Goal: Contribute content: Add original content to the website for others to see

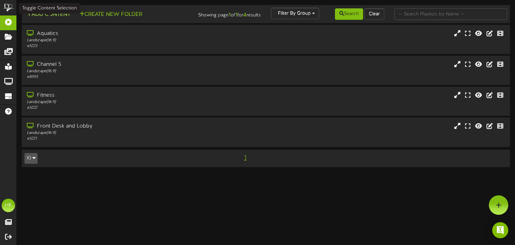
click at [48, 14] on button "Add Content" at bounding box center [48, 14] width 48 height 8
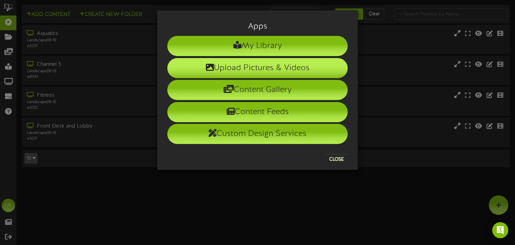
click at [235, 67] on li "Upload Pictures & Videos" at bounding box center [257, 68] width 180 height 20
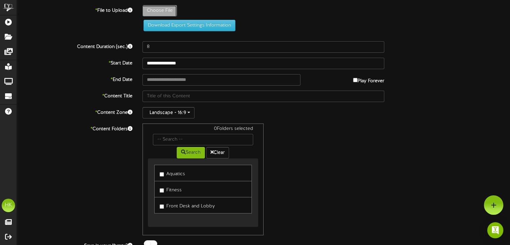
type input "**********"
type input "DOG-A-POOL-OOZA25screen"
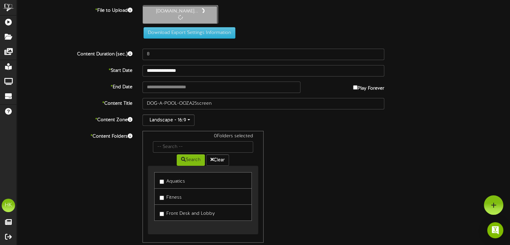
type input "5"
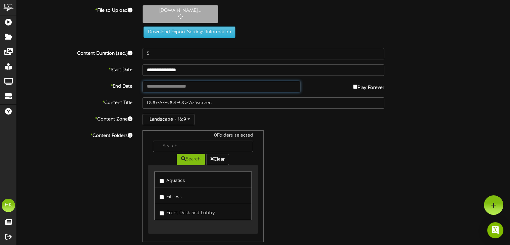
click at [157, 86] on input "text" at bounding box center [222, 86] width 158 height 11
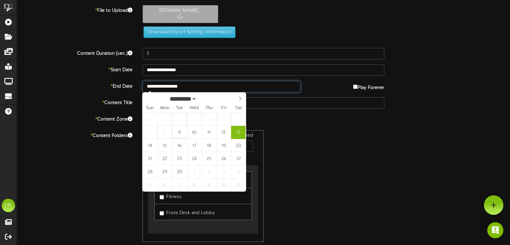
click at [177, 85] on input "**********" at bounding box center [222, 86] width 158 height 11
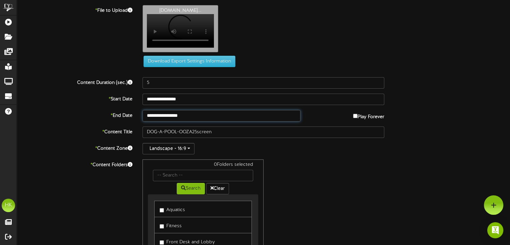
click at [175, 119] on input "**********" at bounding box center [222, 115] width 158 height 11
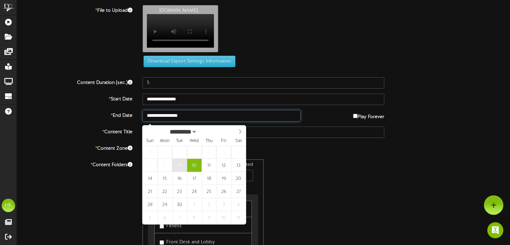
type input "**********"
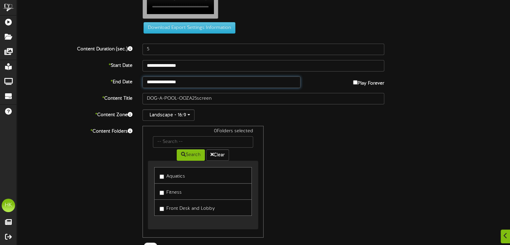
scroll to position [64, 0]
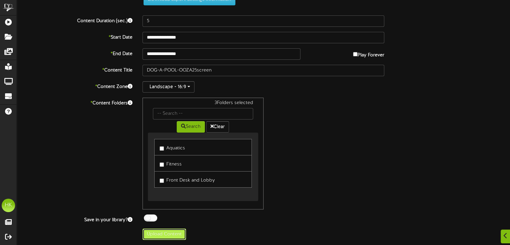
click at [157, 232] on button "Upload Content" at bounding box center [165, 233] width 44 height 11
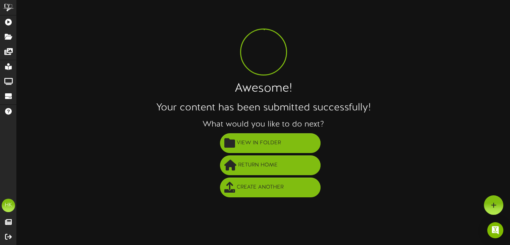
scroll to position [0, 0]
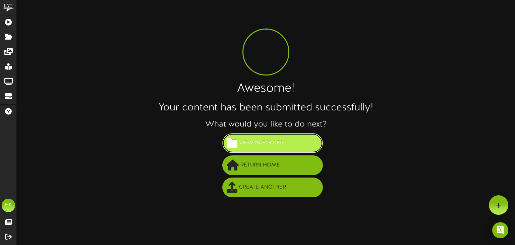
click at [271, 143] on span "View in Folder" at bounding box center [261, 143] width 48 height 11
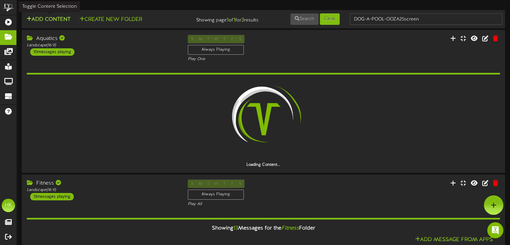
click at [50, 20] on button "Add Content" at bounding box center [48, 19] width 48 height 8
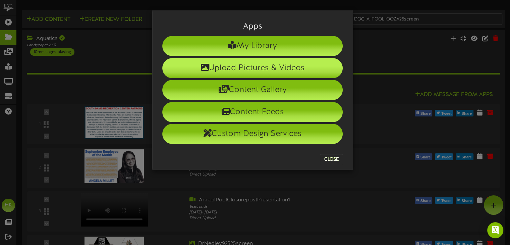
click at [215, 68] on li "Upload Pictures & Videos" at bounding box center [252, 68] width 180 height 20
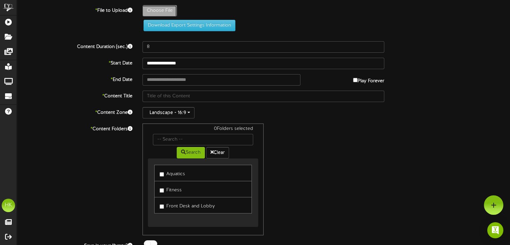
type input "**********"
type input "StickNPuck913story"
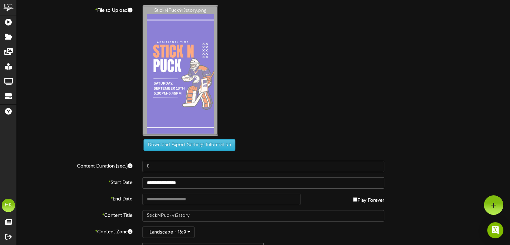
type input "**********"
type input "StickNPuck913screen"
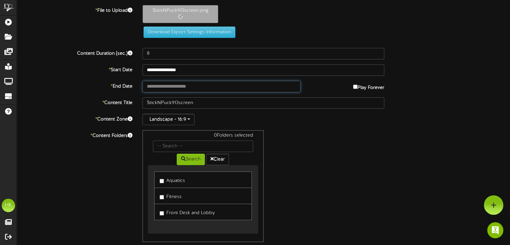
click at [155, 86] on input "text" at bounding box center [222, 86] width 158 height 11
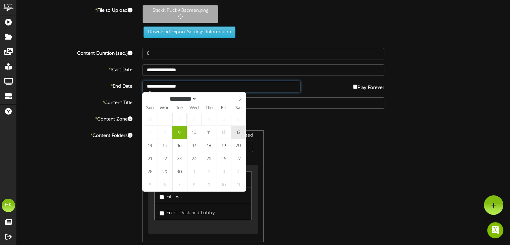
type input "**********"
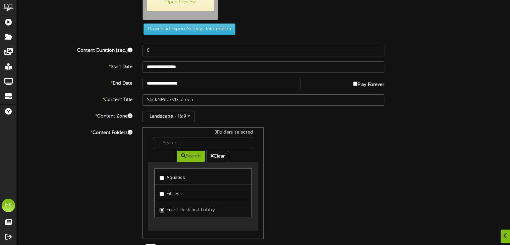
scroll to position [65, 0]
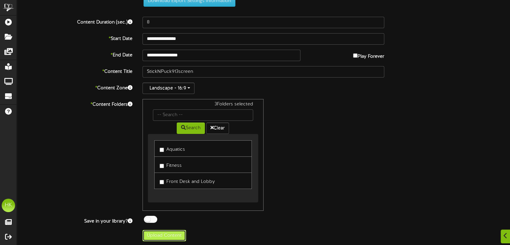
click at [162, 235] on button "Upload Content" at bounding box center [165, 235] width 44 height 11
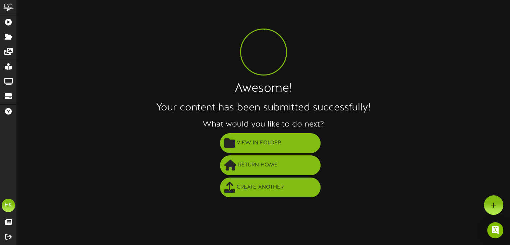
scroll to position [0, 0]
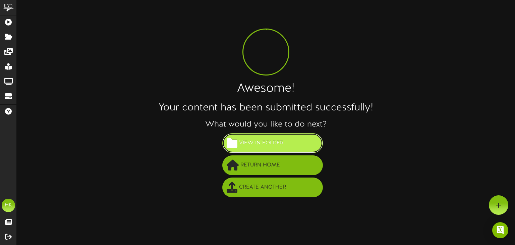
click at [271, 145] on span "View in Folder" at bounding box center [261, 143] width 48 height 11
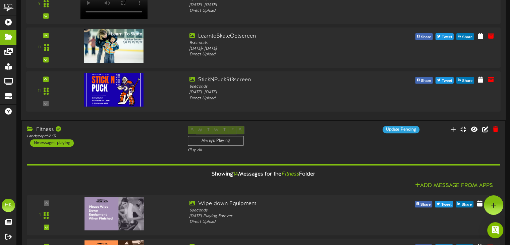
scroll to position [369, 0]
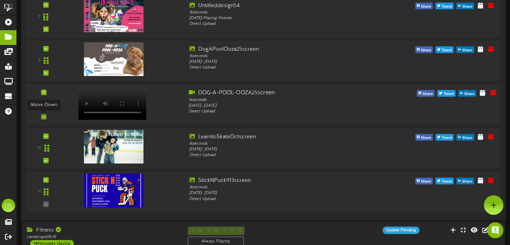
click at [43, 115] on icon at bounding box center [43, 116] width 3 height 3
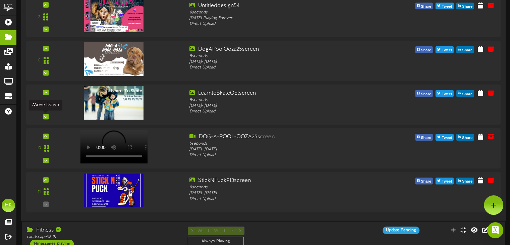
click at [43, 114] on div at bounding box center [45, 116] width 5 height 5
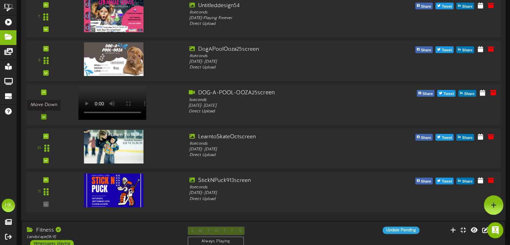
click at [43, 115] on icon at bounding box center [43, 116] width 3 height 3
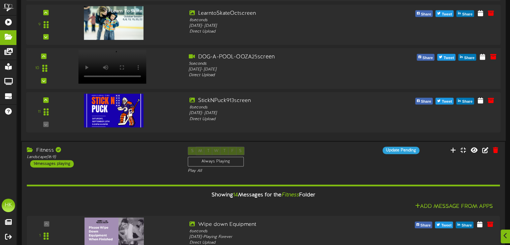
scroll to position [470, 0]
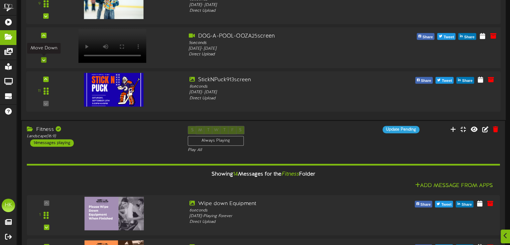
click at [43, 58] on icon at bounding box center [43, 59] width 3 height 3
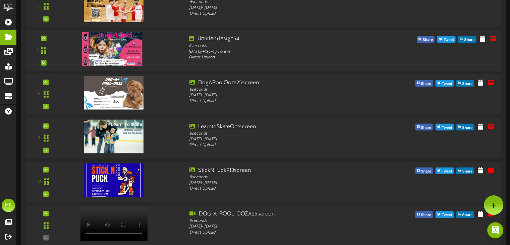
scroll to position [268, 0]
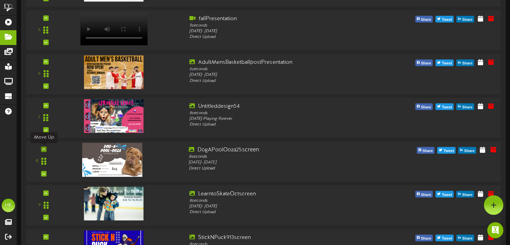
click at [43, 148] on icon at bounding box center [43, 149] width 3 height 3
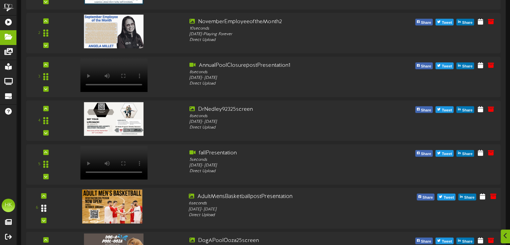
scroll to position [168, 0]
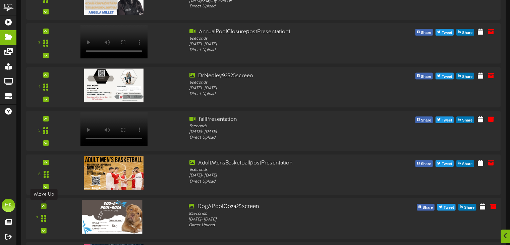
click at [42, 204] on icon at bounding box center [43, 205] width 3 height 3
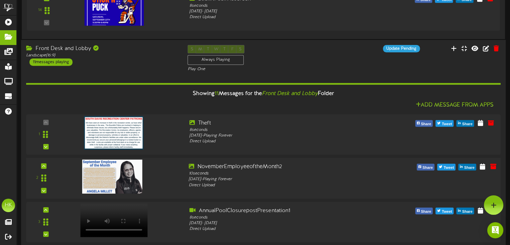
scroll to position [1040, 0]
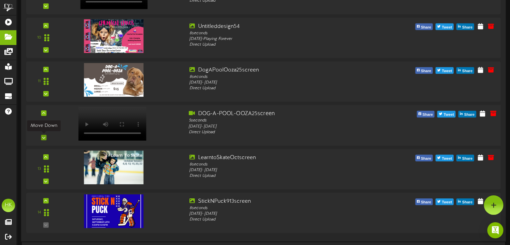
click at [43, 137] on icon at bounding box center [43, 137] width 3 height 3
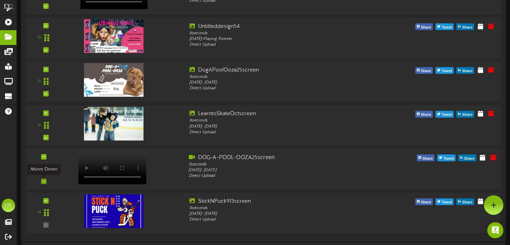
click at [43, 180] on icon at bounding box center [43, 180] width 3 height 3
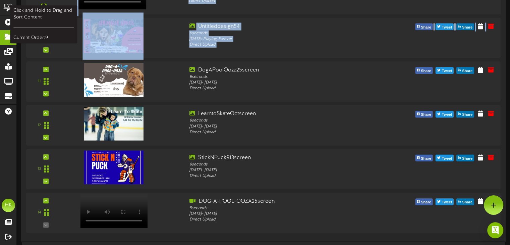
drag, startPoint x: 44, startPoint y: 67, endPoint x: 43, endPoint y: 3, distance: 64.4
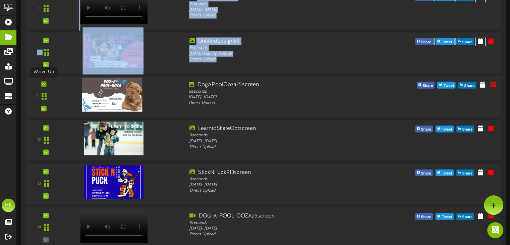
click at [44, 83] on icon at bounding box center [43, 83] width 3 height 3
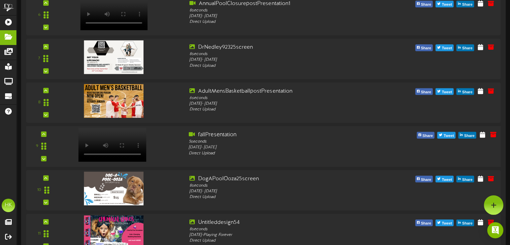
scroll to position [857, 0]
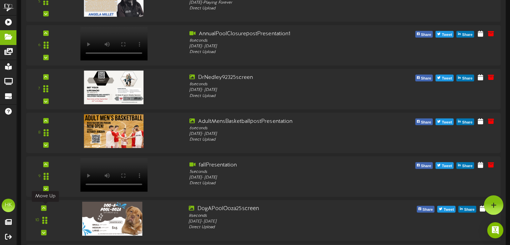
click at [42, 206] on icon at bounding box center [43, 207] width 3 height 3
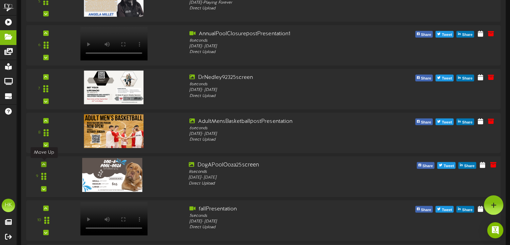
click at [44, 163] on icon at bounding box center [43, 163] width 3 height 3
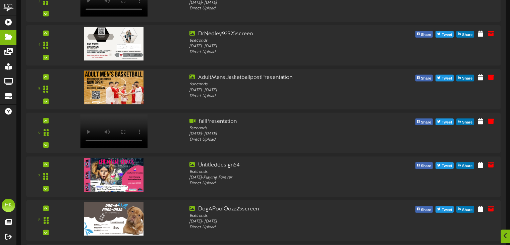
scroll to position [1622, 0]
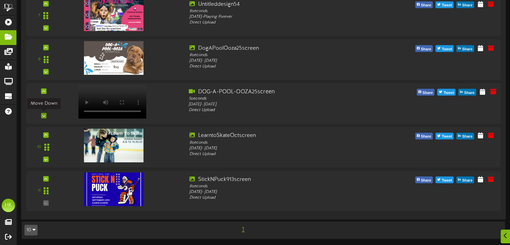
click at [43, 114] on icon at bounding box center [43, 115] width 3 height 3
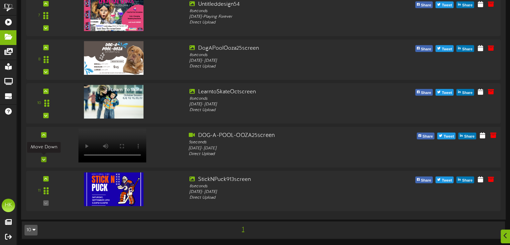
click at [42, 159] on icon at bounding box center [43, 159] width 3 height 3
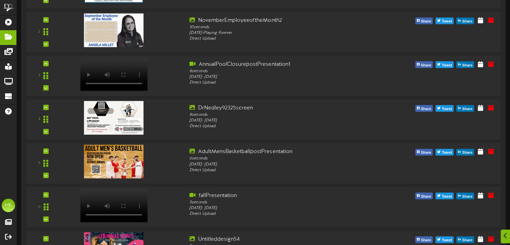
scroll to position [1454, 0]
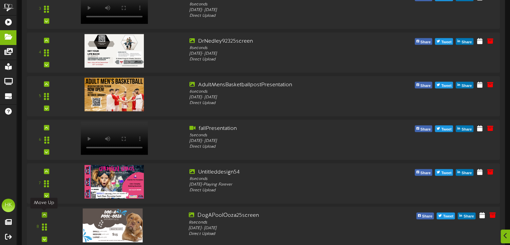
click at [44, 214] on icon at bounding box center [44, 214] width 3 height 3
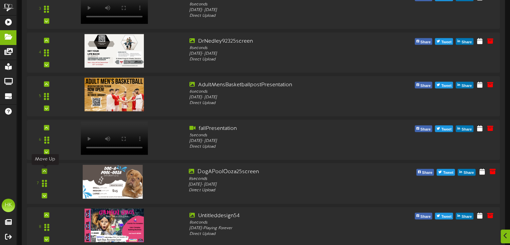
click at [44, 170] on icon at bounding box center [44, 170] width 3 height 3
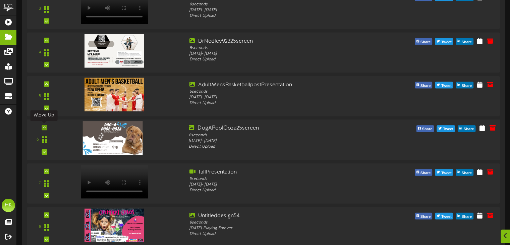
click at [43, 126] on icon at bounding box center [44, 127] width 3 height 3
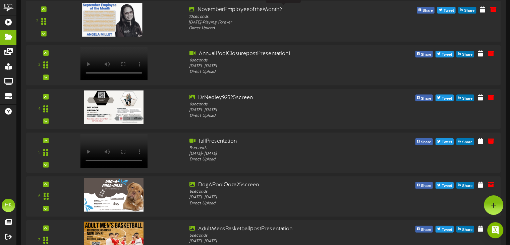
scroll to position [0, 0]
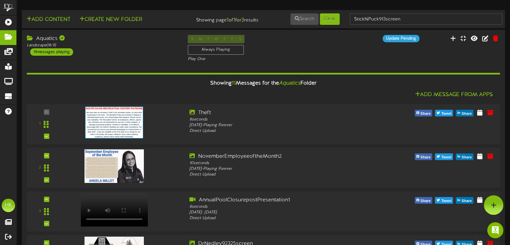
click at [170, 18] on div "Add Content Create New Folder" at bounding box center [100, 19] width 163 height 12
